Goal: Transaction & Acquisition: Purchase product/service

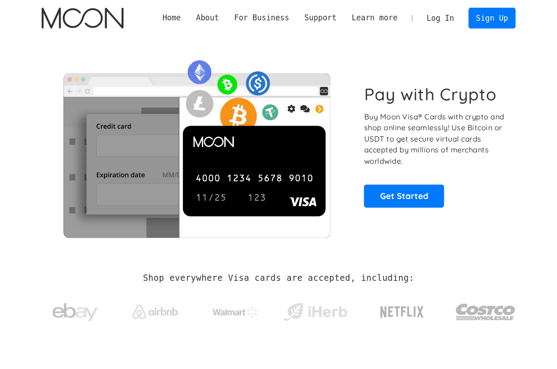
click at [438, 22] on link "Log In" at bounding box center [440, 18] width 43 height 20
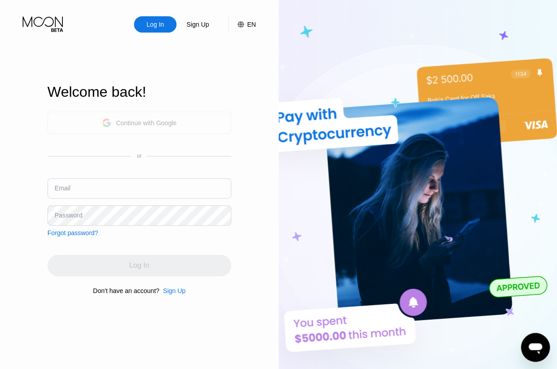
click at [197, 128] on div "Continue with Google" at bounding box center [140, 123] width 184 height 22
click at [146, 122] on div "Continue with Google" at bounding box center [146, 122] width 61 height 7
click at [148, 120] on div "Continue with Google" at bounding box center [146, 122] width 61 height 7
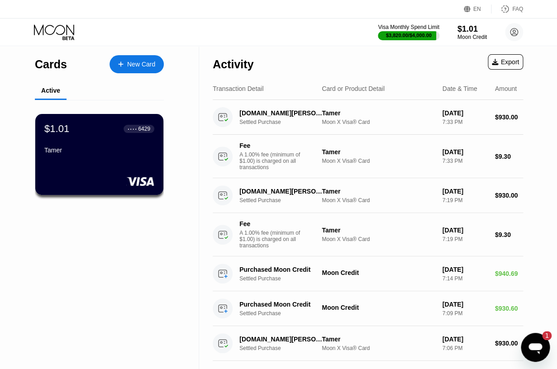
click at [150, 71] on div "New Card" at bounding box center [136, 64] width 54 height 18
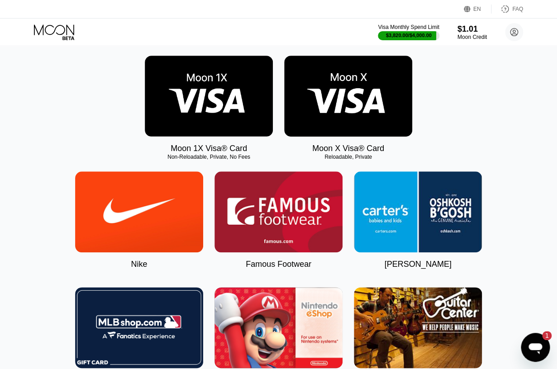
scroll to position [136, 0]
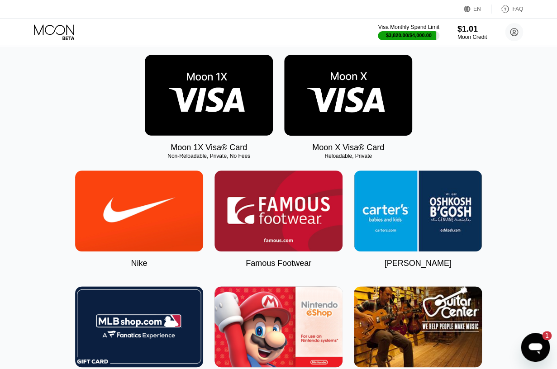
click at [198, 115] on img at bounding box center [209, 95] width 128 height 81
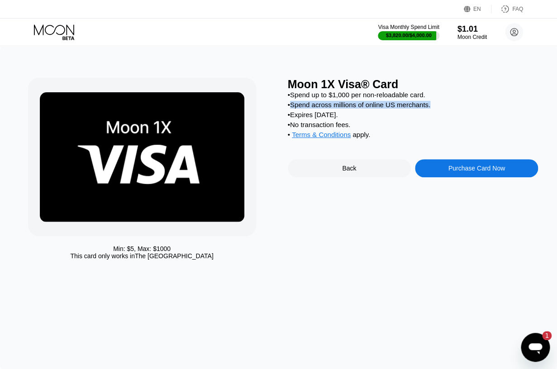
drag, startPoint x: 290, startPoint y: 105, endPoint x: 447, endPoint y: 107, distance: 157.0
click at [447, 107] on div "• Spend across millions of online US merchants." at bounding box center [413, 105] width 251 height 8
click at [286, 119] on div "Min: $ 5 , Max: $ 1000 This card only works in The United States Moon 1X Visa® …" at bounding box center [278, 171] width 501 height 186
click at [369, 132] on div "• Spend up to $1,000 per non-reloadable card. • Spend across millions of online…" at bounding box center [413, 117] width 251 height 52
click at [289, 276] on div "Min: $ 5 , Max: $ 1000 This card only works in The United States Moon 1X Visa® …" at bounding box center [278, 207] width 557 height 323
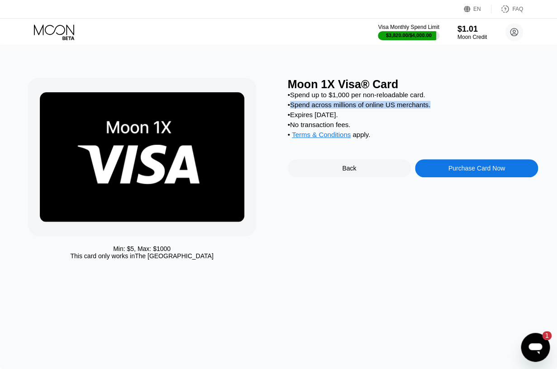
click at [469, 109] on div "• Spend across millions of online US merchants." at bounding box center [413, 105] width 251 height 8
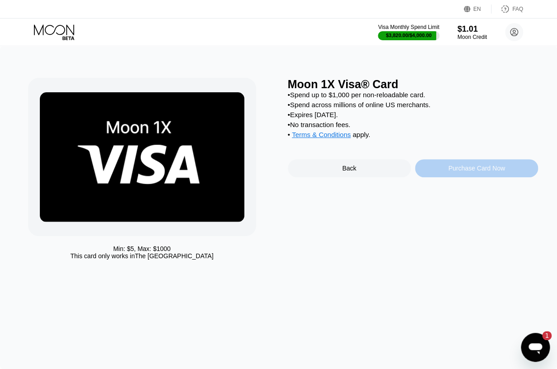
click at [465, 177] on div "Purchase Card Now" at bounding box center [476, 168] width 123 height 18
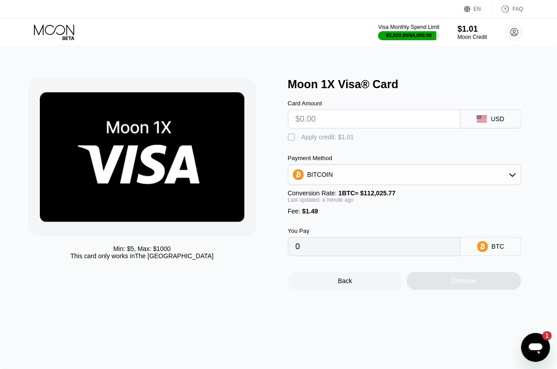
click at [336, 124] on input "text" at bounding box center [373, 119] width 157 height 18
type input "$9"
type input "0.00009364"
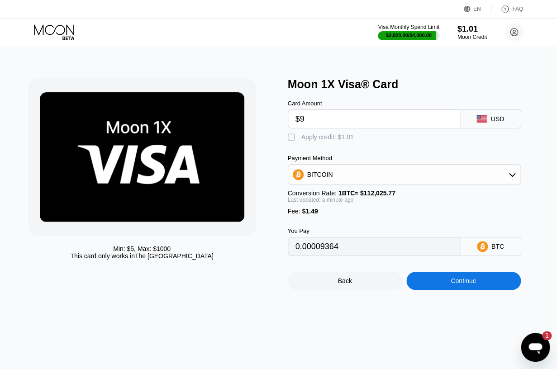
type input "$93"
type input "0.00084347"
type input "$930"
type input "0.00831497"
type input "$930"
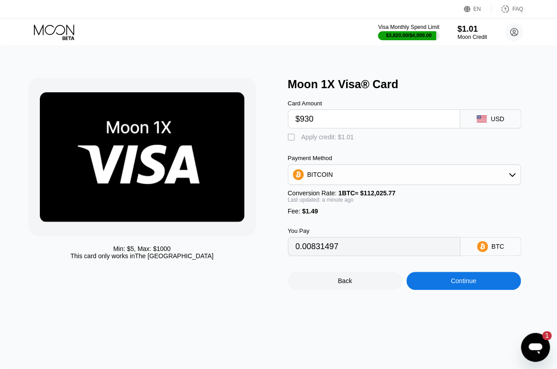
click at [353, 190] on div "Payment Method BITCOIN Conversion Rate: 1 BTC ≈ $112,025.77 Last updated: a min…" at bounding box center [404, 185] width 233 height 60
click at [355, 185] on div "BITCOIN" at bounding box center [404, 174] width 233 height 21
click at [383, 178] on div "BITCOIN" at bounding box center [404, 175] width 232 height 18
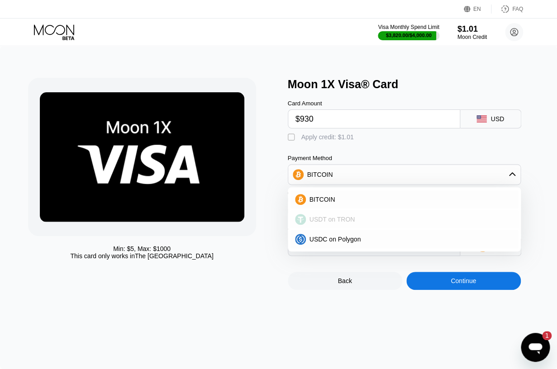
click at [364, 220] on div "USDT on TRON" at bounding box center [410, 219] width 208 height 7
type input "940.90"
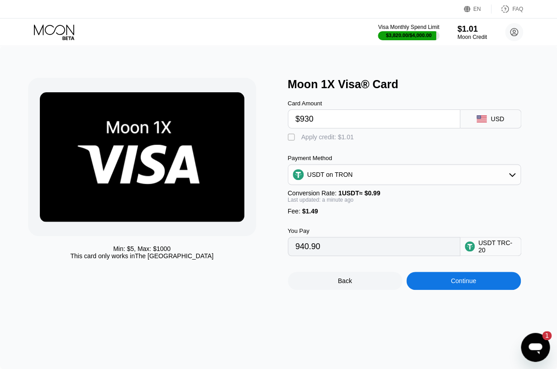
drag, startPoint x: 77, startPoint y: 252, endPoint x: 171, endPoint y: 257, distance: 94.3
click at [171, 258] on div "Min: $ 5 , Max: $ 1000 This card only works in [GEOGRAPHIC_DATA]" at bounding box center [142, 252] width 228 height 14
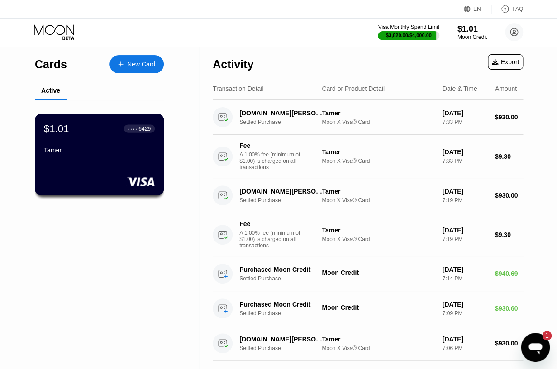
click at [150, 141] on div "$1.01 ● ● ● ● 6429 Tamer" at bounding box center [99, 140] width 111 height 35
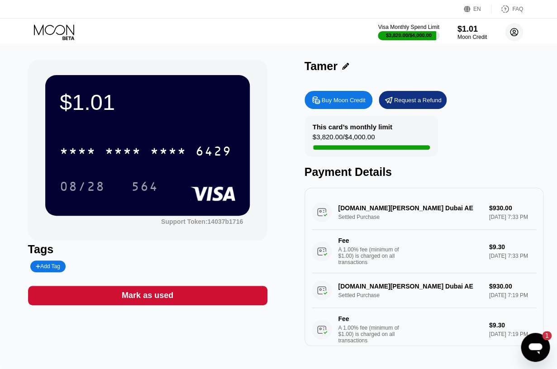
click at [516, 36] on circle at bounding box center [514, 32] width 18 height 18
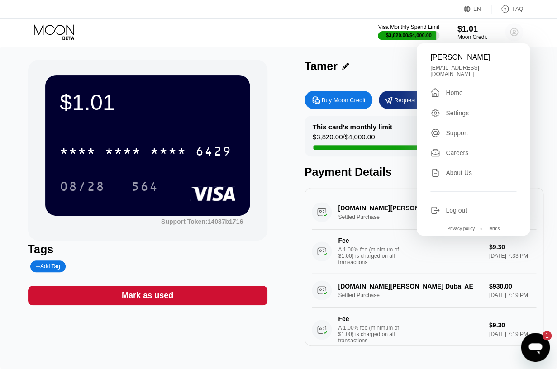
click at [517, 35] on circle at bounding box center [514, 32] width 18 height 18
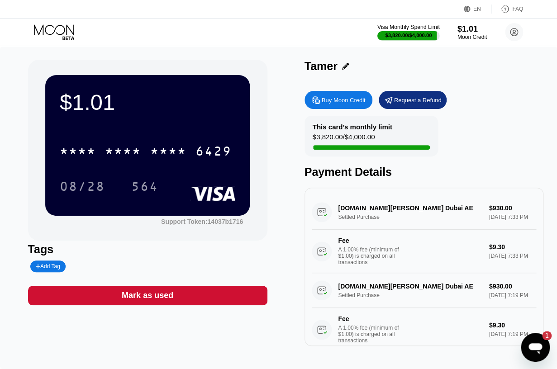
click at [409, 35] on div "$3,820.00 / $4,000.00" at bounding box center [409, 35] width 47 height 5
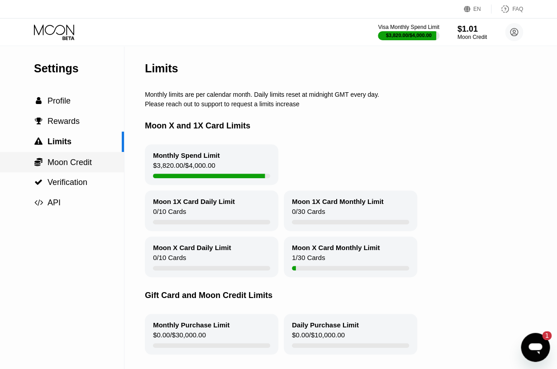
click at [71, 163] on span "Moon Credit" at bounding box center [70, 162] width 44 height 9
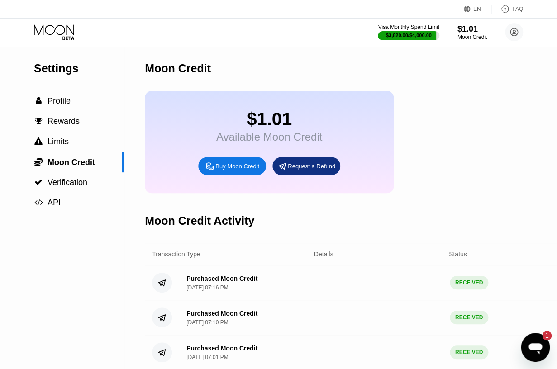
click at [229, 164] on div "Buy Moon Credit" at bounding box center [237, 166] width 44 height 8
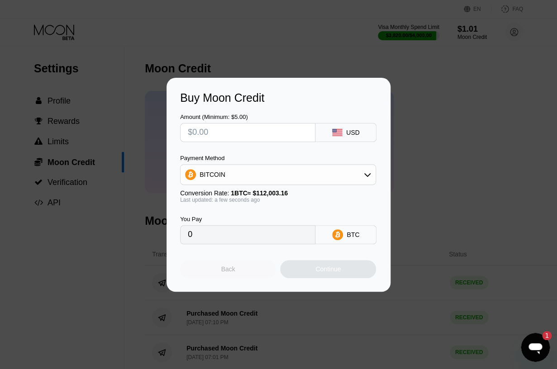
click at [237, 271] on div "Back" at bounding box center [228, 269] width 96 height 18
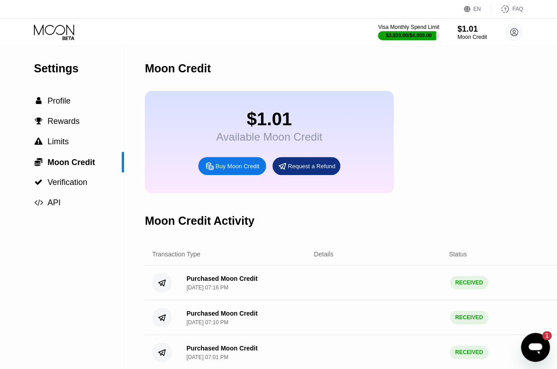
click at [48, 27] on icon at bounding box center [55, 32] width 42 height 16
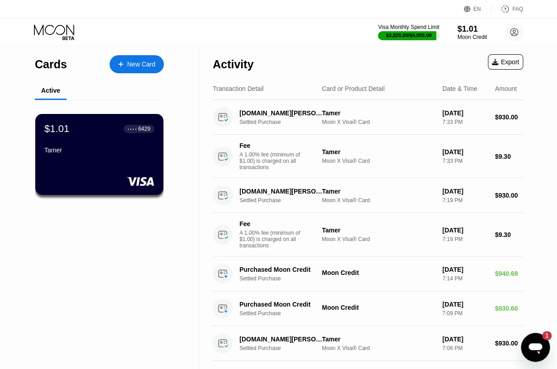
click at [539, 360] on div "Open messaging window, 1 unread message" at bounding box center [535, 347] width 27 height 27
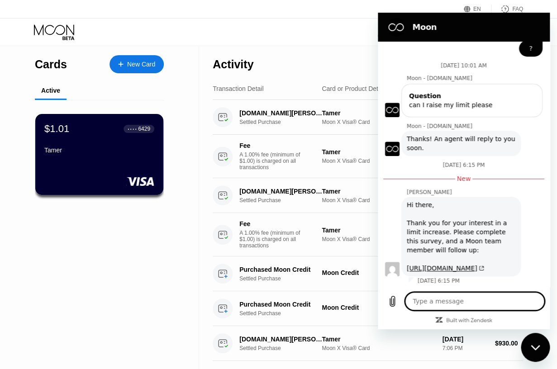
scroll to position [168, 0]
click at [439, 265] on link "https://blocksurvey.io/moon-verification-access-basic-survey-u4qFw96zQN.Yb1hyTB…" at bounding box center [445, 268] width 77 height 7
type textarea "x"
